Goal: Task Accomplishment & Management: Manage account settings

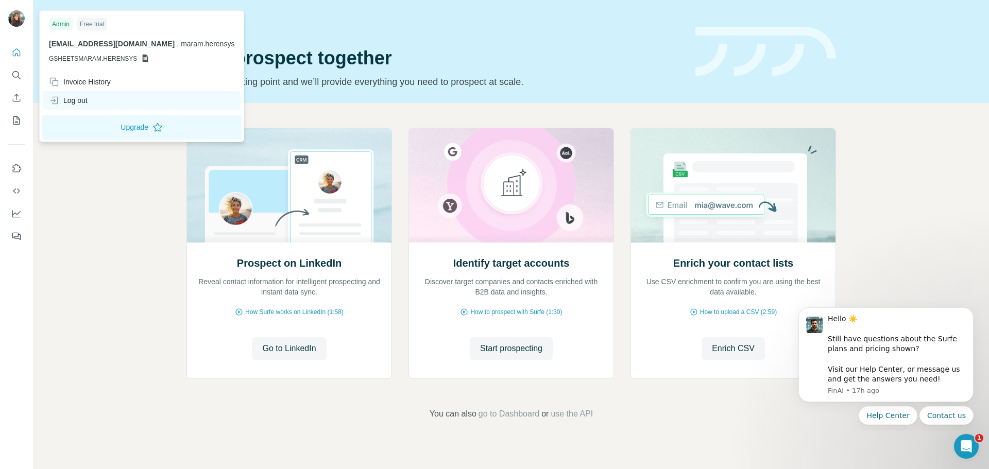
click at [58, 95] on icon at bounding box center [54, 100] width 10 height 10
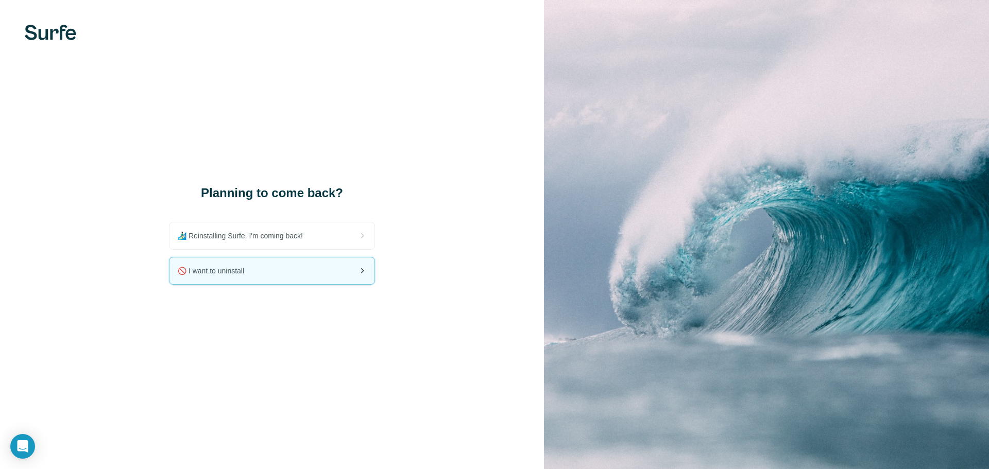
click at [276, 277] on div "🚫 I want to uninstall" at bounding box center [271, 271] width 205 height 27
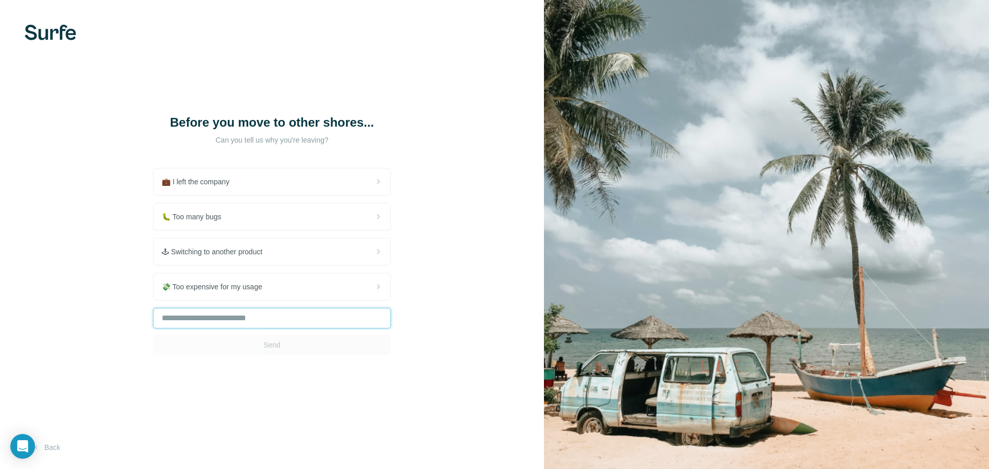
click at [262, 315] on input "text" at bounding box center [272, 318] width 238 height 21
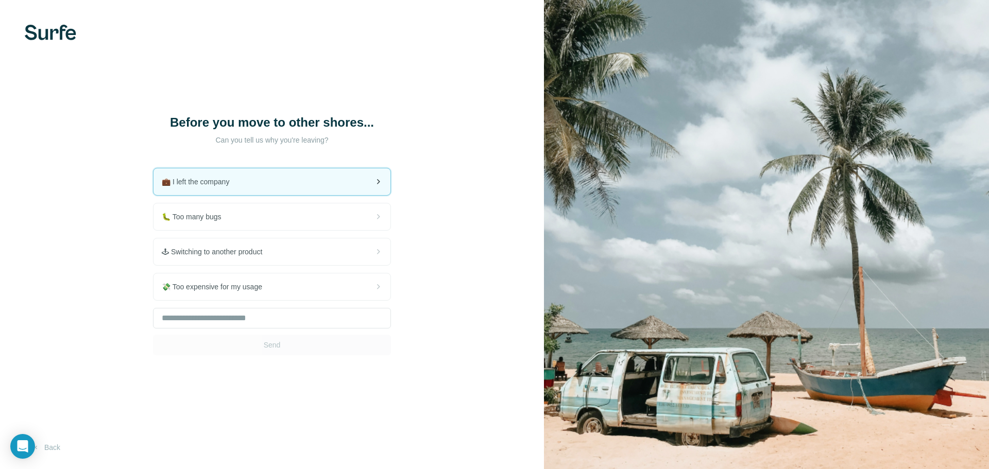
click at [294, 185] on div "💼 I left the company" at bounding box center [272, 181] width 237 height 27
